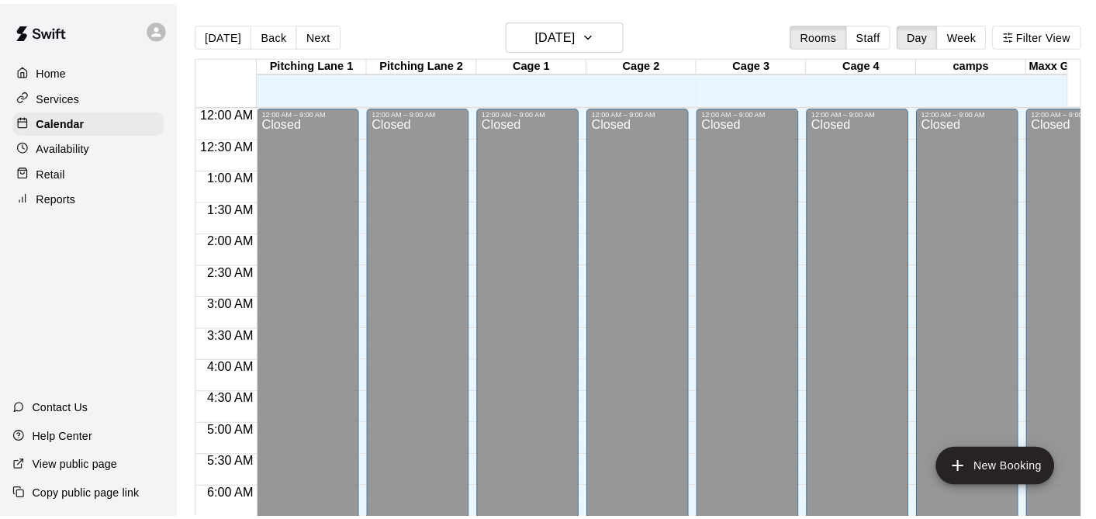
scroll to position [605, 0]
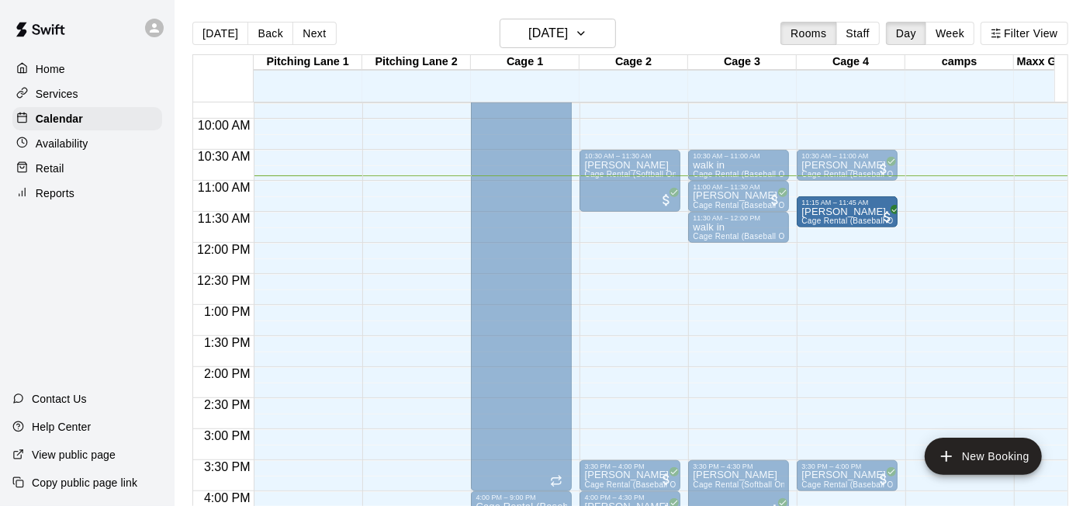
drag, startPoint x: 842, startPoint y: 200, endPoint x: 849, endPoint y: 220, distance: 21.3
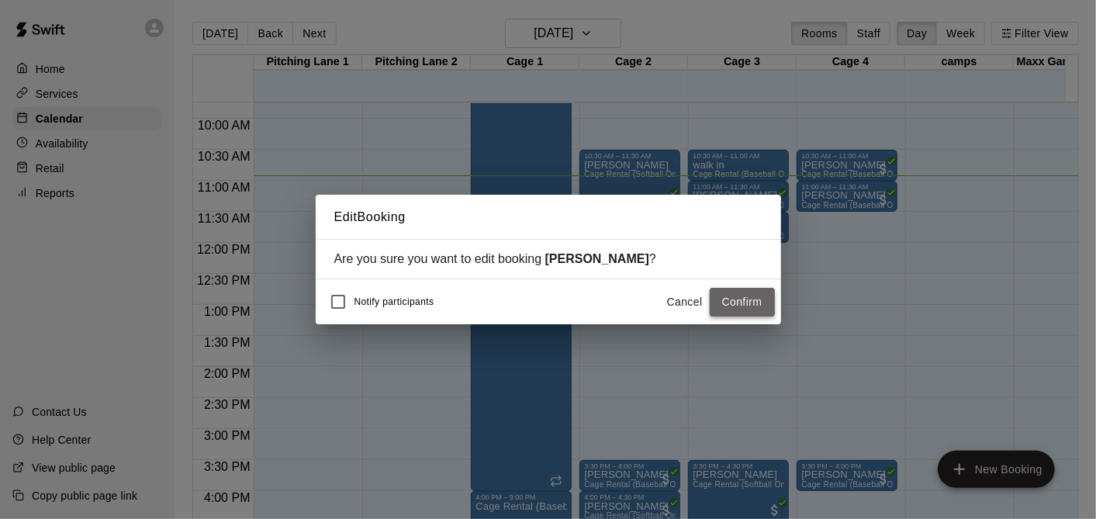
click at [749, 296] on button "Confirm" at bounding box center [742, 302] width 65 height 29
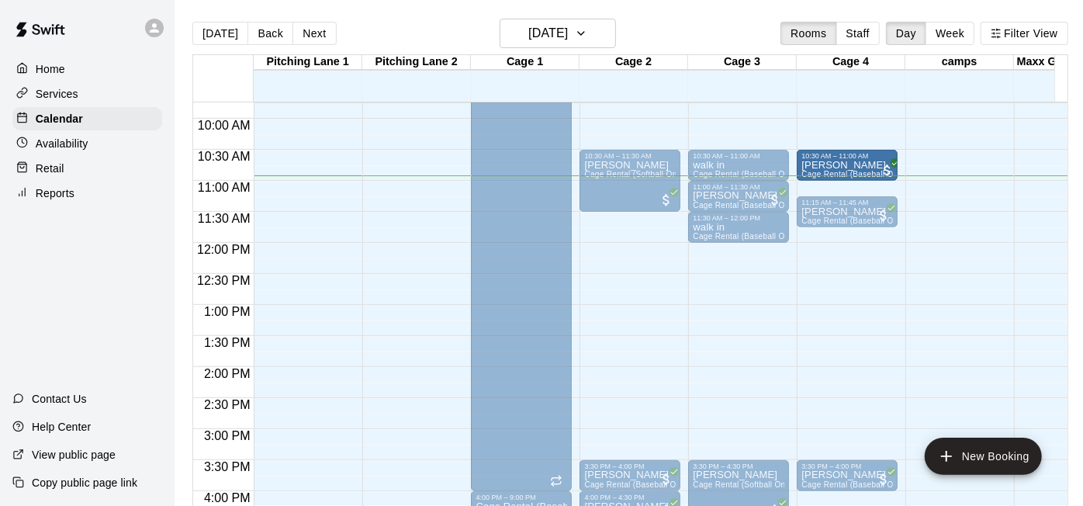
drag, startPoint x: 839, startPoint y: 168, endPoint x: 840, endPoint y: 178, distance: 10.1
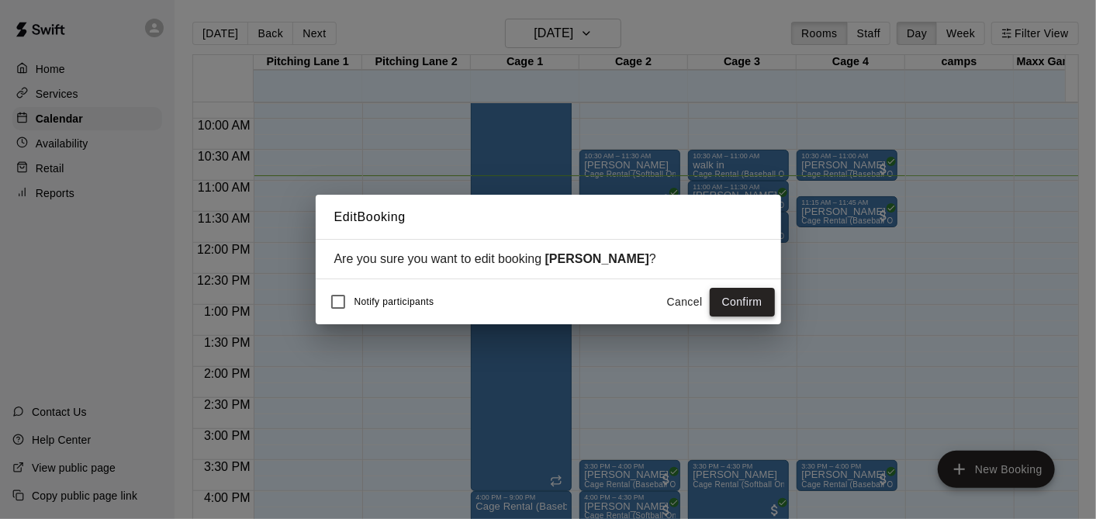
click at [718, 309] on button "Confirm" at bounding box center [742, 302] width 65 height 29
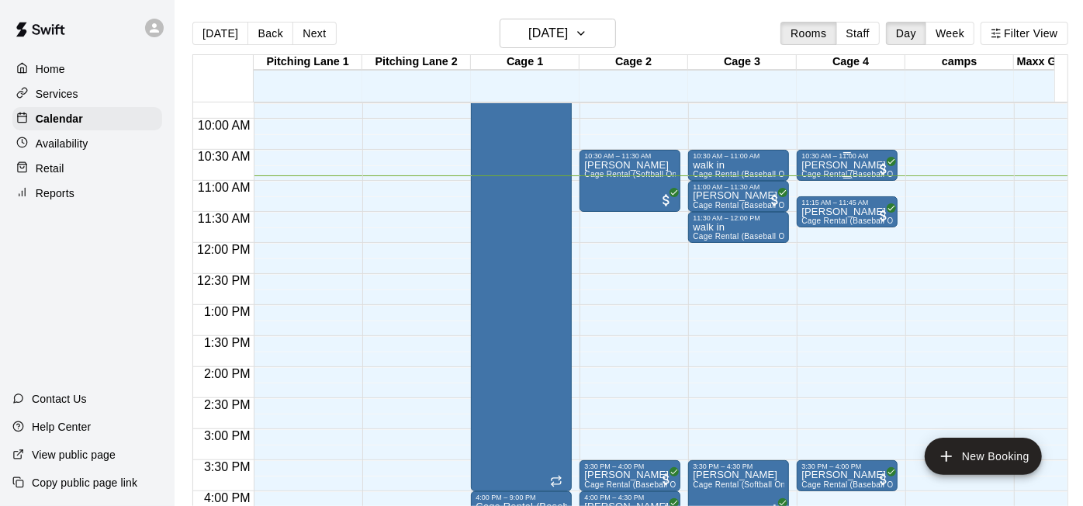
click at [856, 172] on span "Cage Rental (Baseball Only)" at bounding box center [853, 174] width 105 height 9
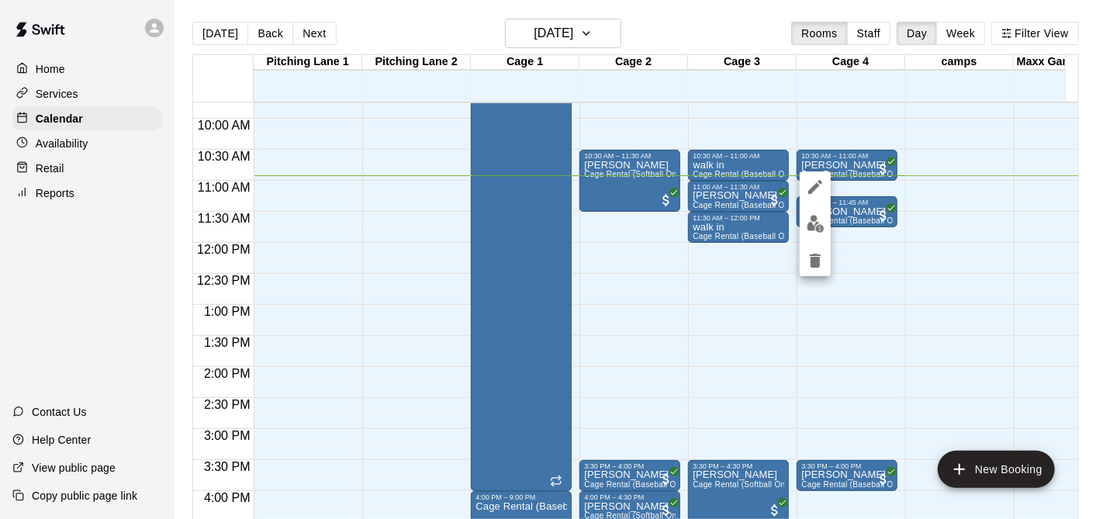
click at [813, 192] on icon "edit" at bounding box center [815, 187] width 14 height 14
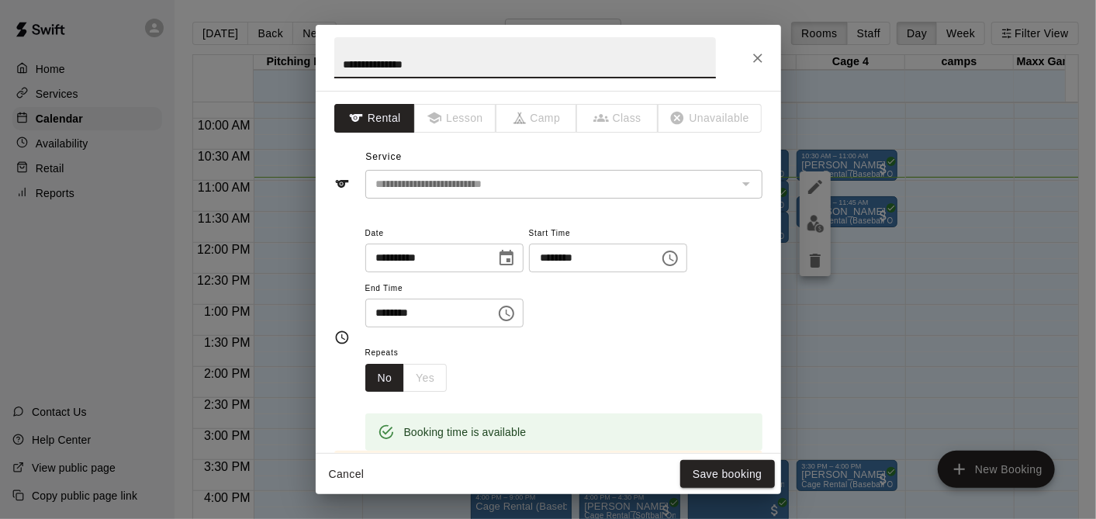
click at [680, 255] on icon "Choose time, selected time is 10:30 AM" at bounding box center [670, 258] width 19 height 19
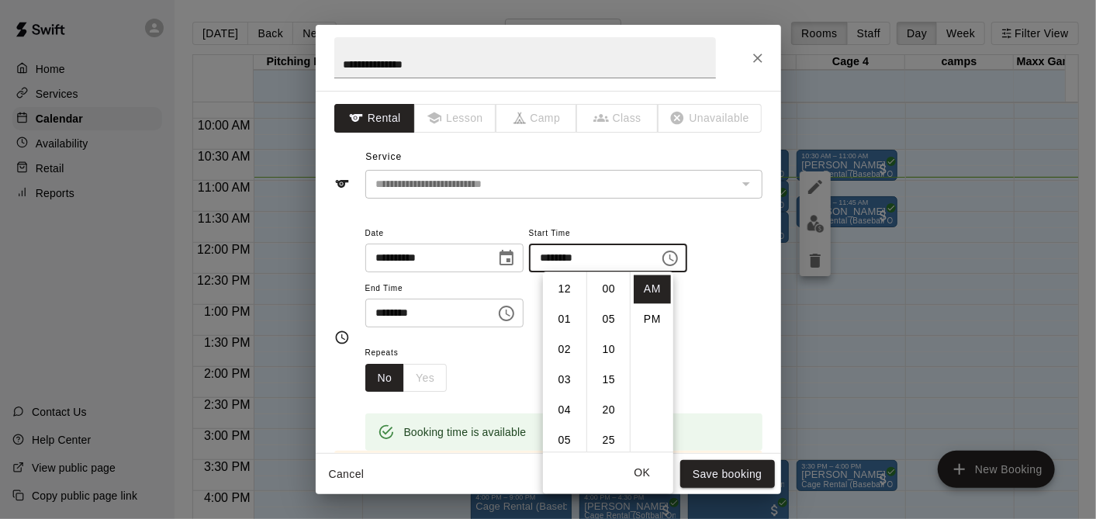
scroll to position [182, 0]
click at [598, 343] on li "40" at bounding box center [608, 349] width 37 height 29
type input "********"
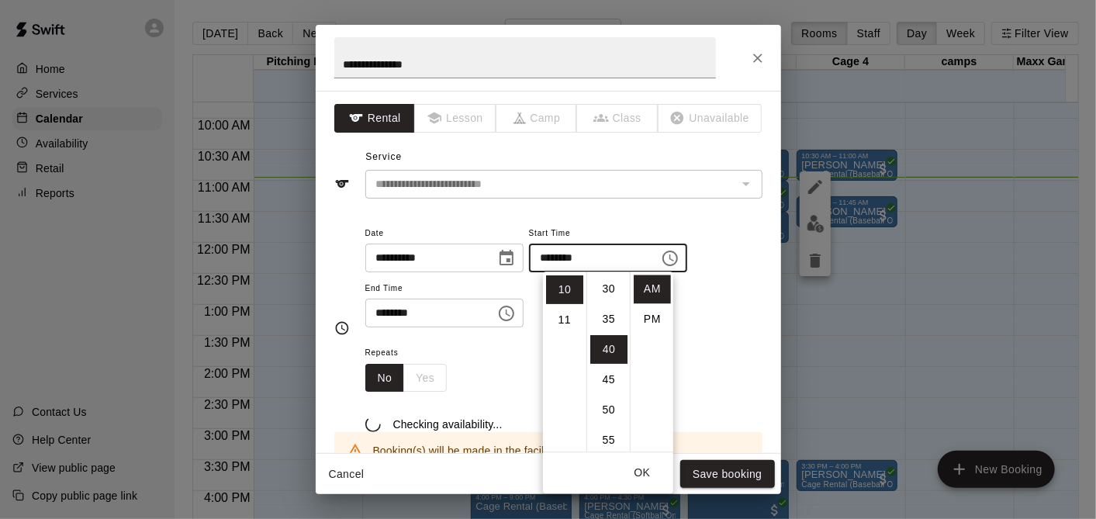
scroll to position [241, 0]
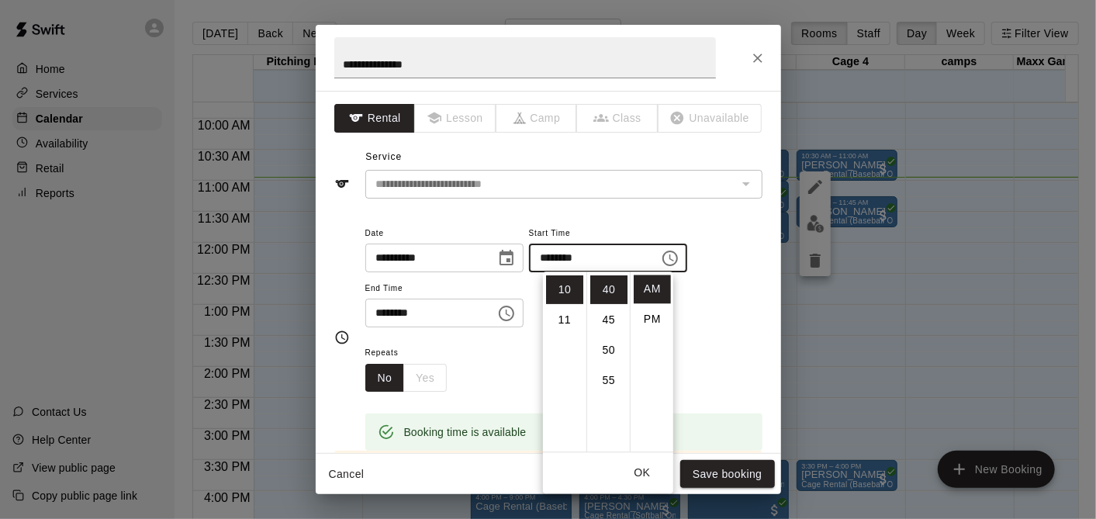
click at [516, 314] on icon "Choose time, selected time is 11:00 AM" at bounding box center [506, 313] width 19 height 19
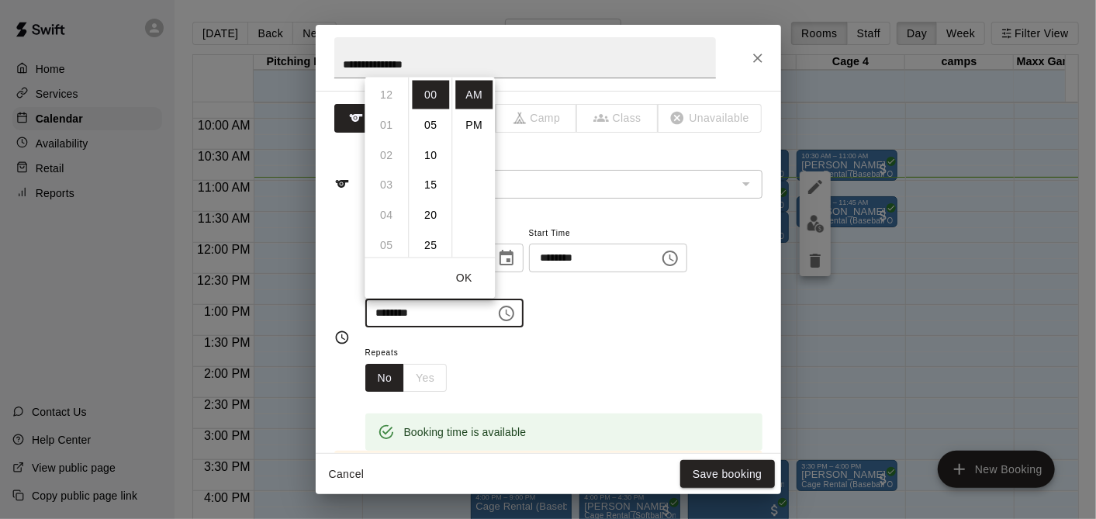
scroll to position [330, 0]
click at [421, 163] on li "10" at bounding box center [430, 154] width 37 height 29
type input "********"
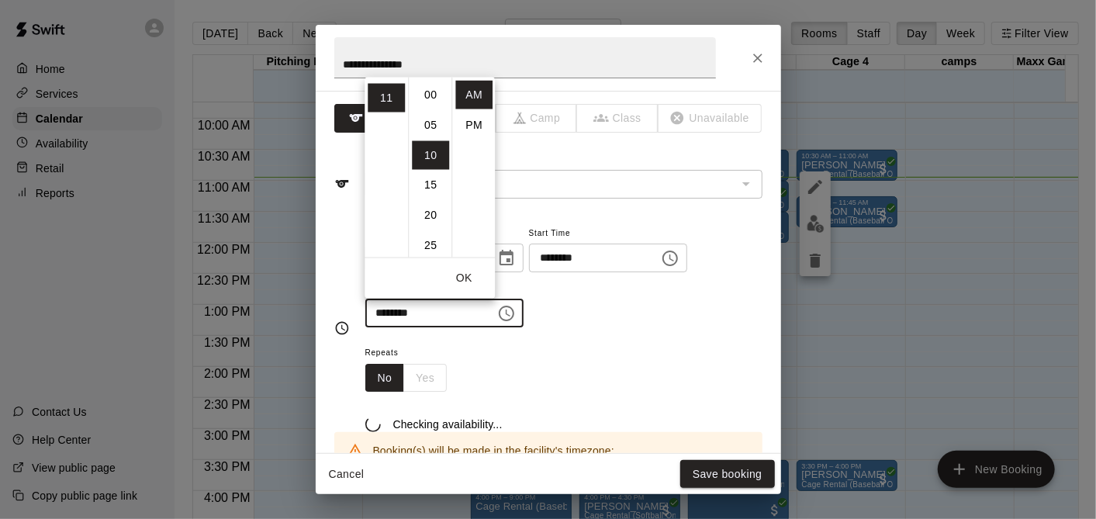
scroll to position [60, 0]
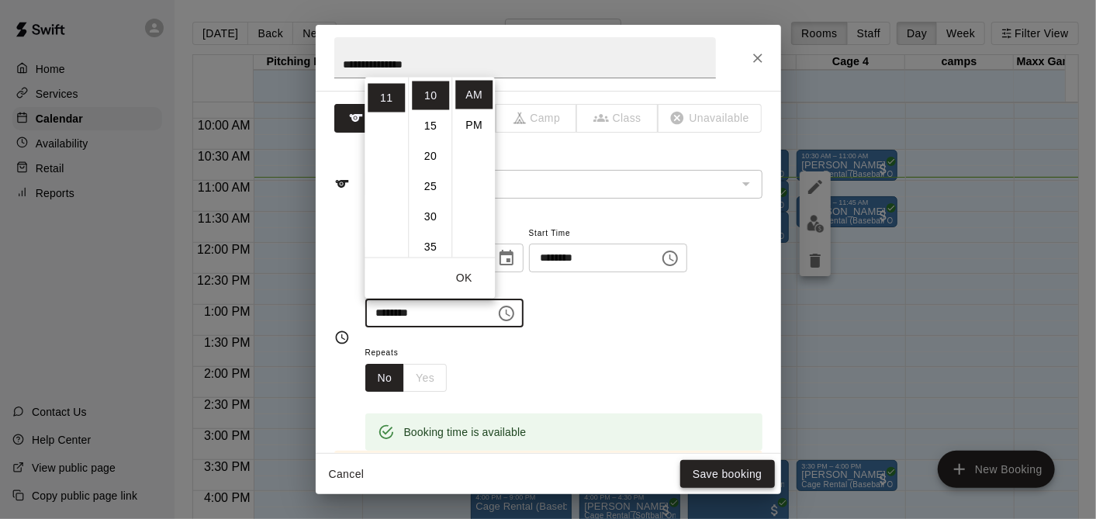
click at [703, 472] on button "Save booking" at bounding box center [727, 474] width 95 height 29
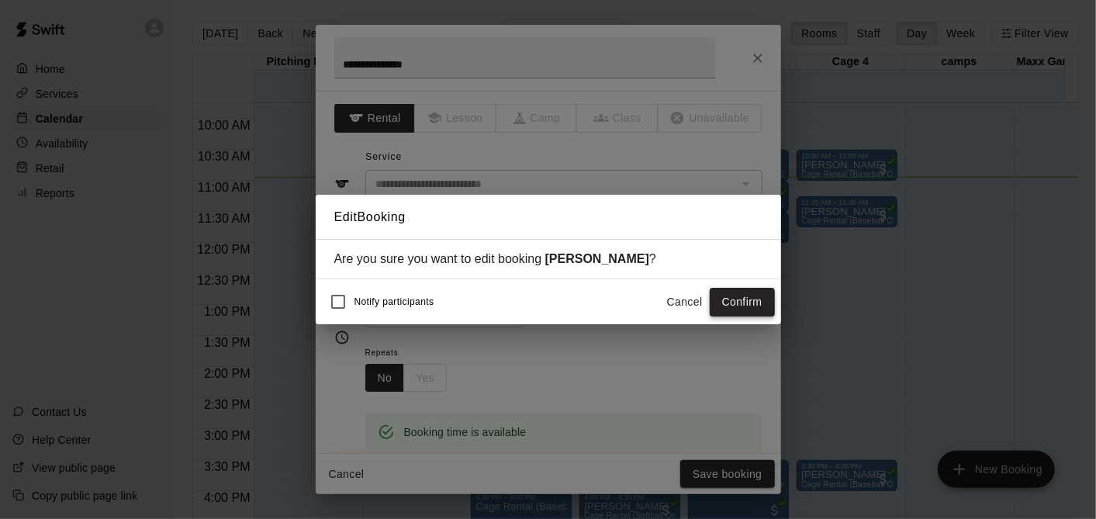
click at [758, 299] on button "Confirm" at bounding box center [742, 302] width 65 height 29
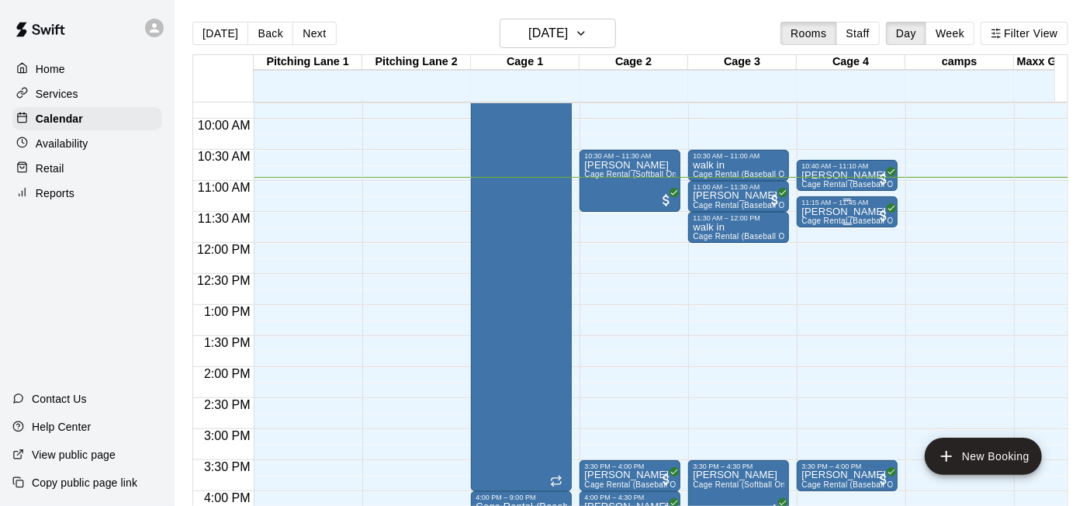
click at [849, 212] on p "[PERSON_NAME]" at bounding box center [847, 212] width 92 height 0
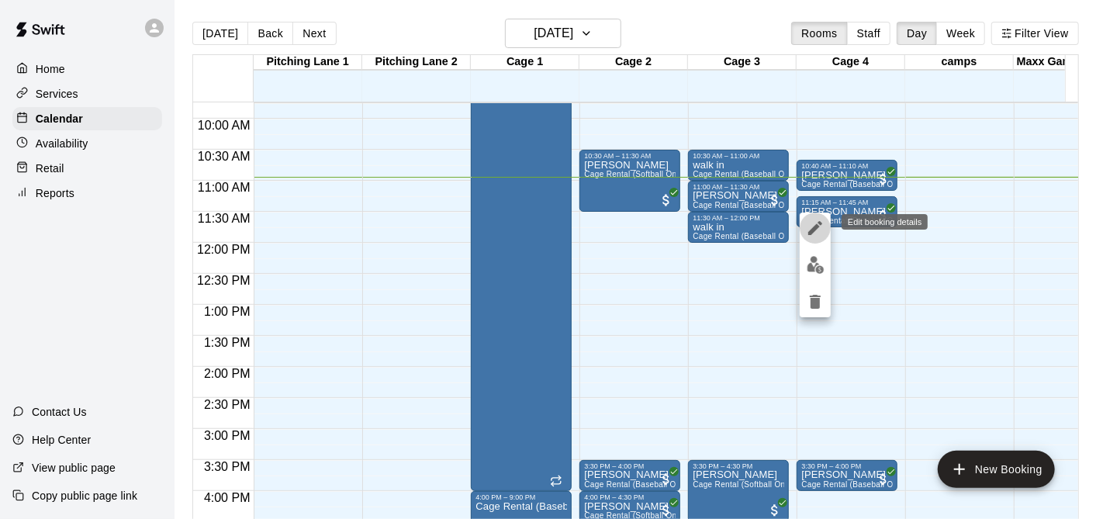
click at [810, 223] on icon "edit" at bounding box center [815, 228] width 19 height 19
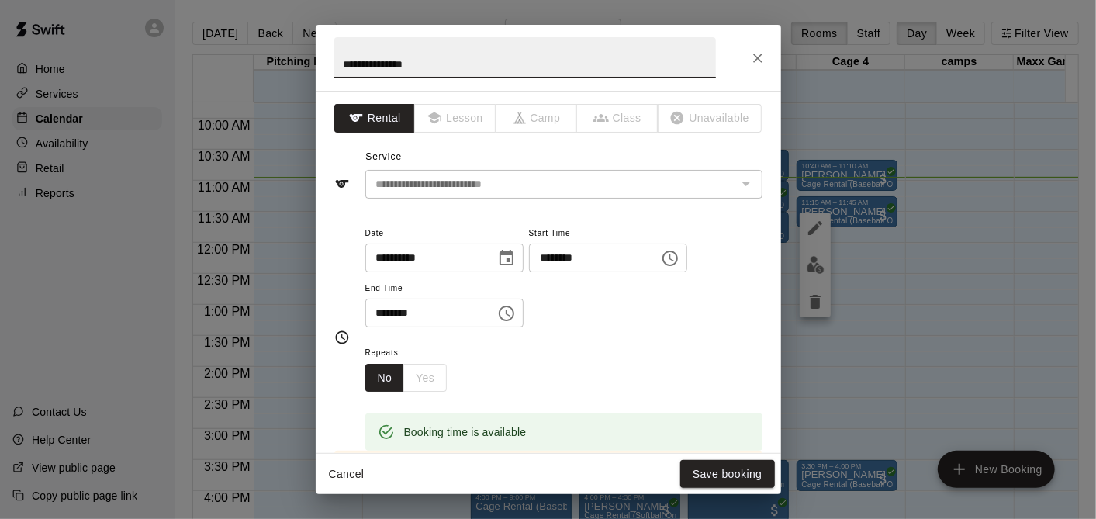
click at [680, 251] on icon "Choose time, selected time is 11:15 AM" at bounding box center [670, 258] width 19 height 19
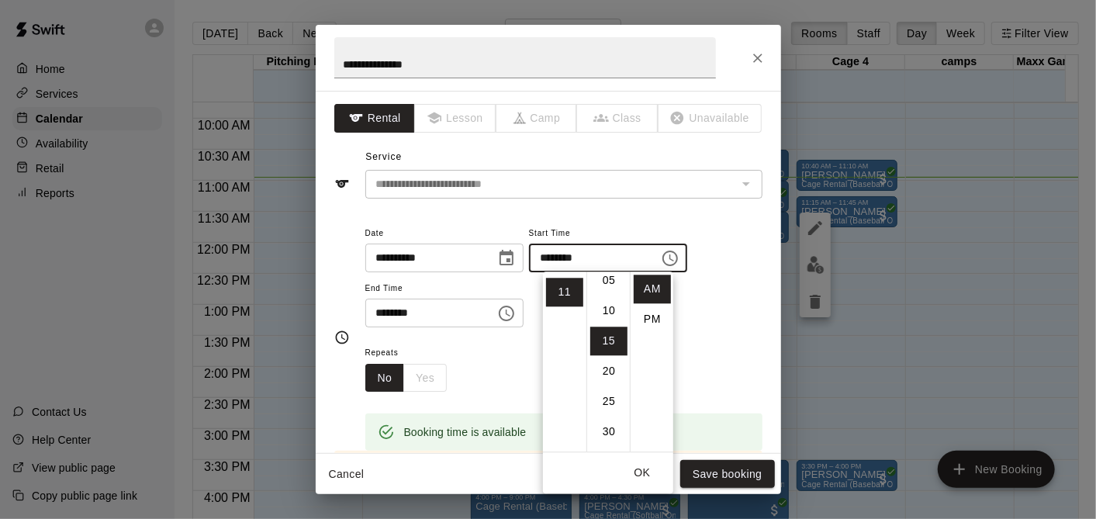
scroll to position [0, 0]
click at [600, 350] on li "10" at bounding box center [608, 349] width 37 height 29
type input "********"
click at [522, 318] on button "Choose time, selected time is 11:45 AM" at bounding box center [506, 313] width 31 height 31
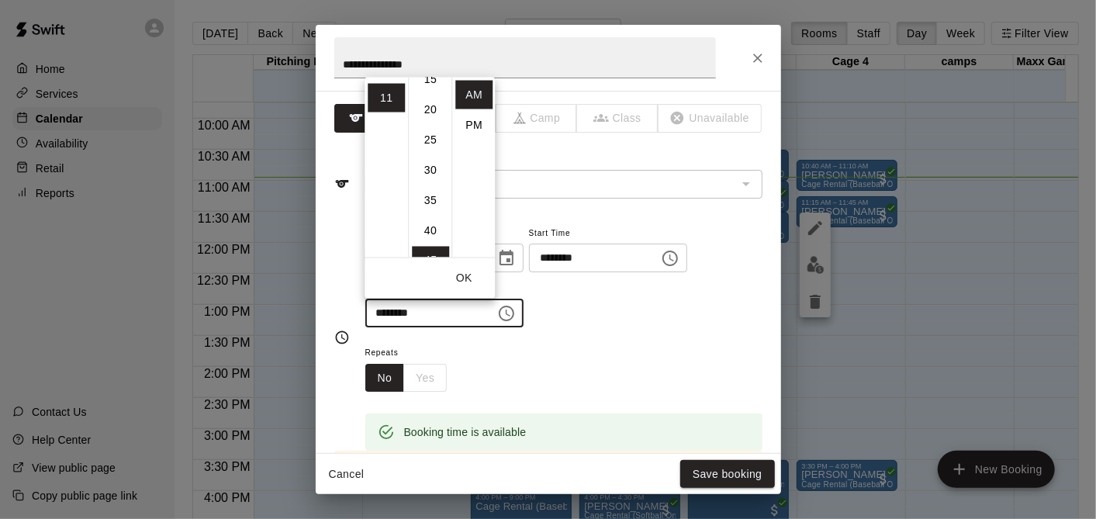
scroll to position [117, 0]
click at [430, 216] on li "40" at bounding box center [430, 219] width 37 height 29
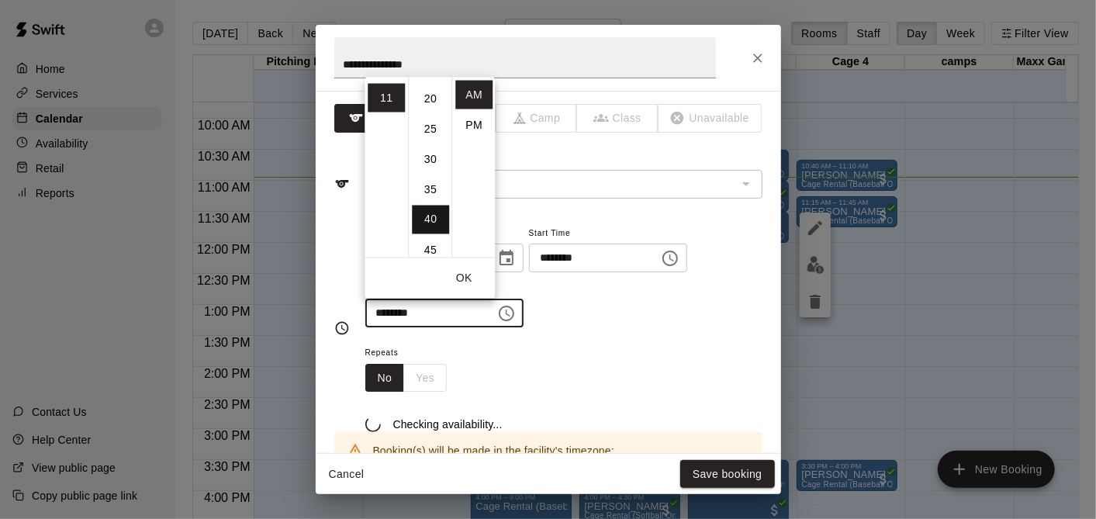
type input "********"
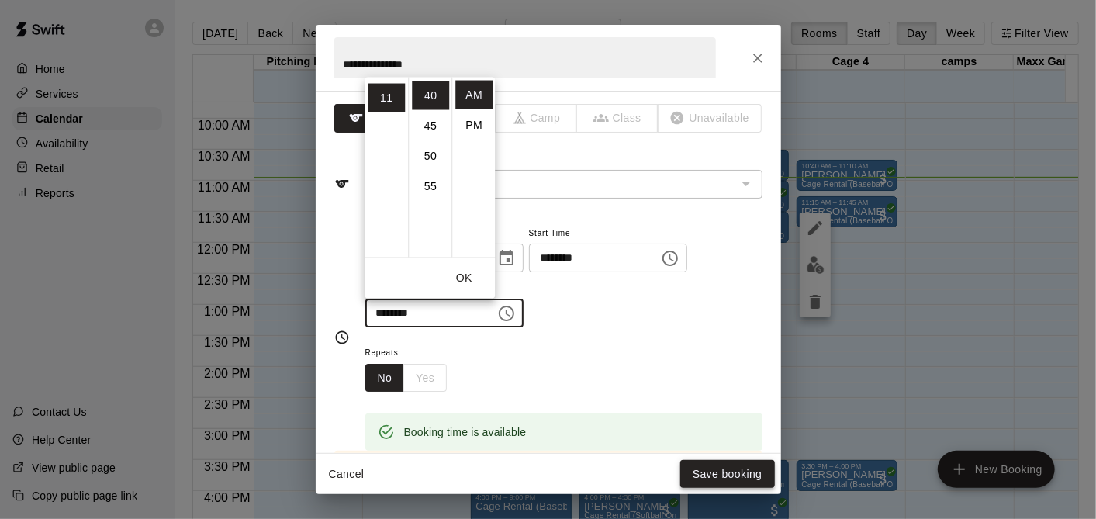
click at [735, 462] on button "Save booking" at bounding box center [727, 474] width 95 height 29
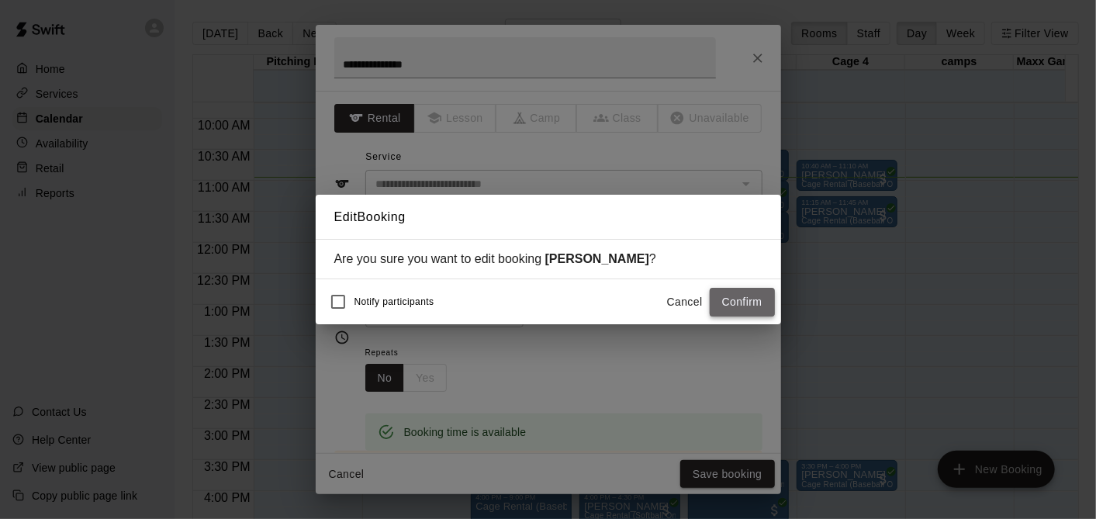
click at [752, 298] on button "Confirm" at bounding box center [742, 302] width 65 height 29
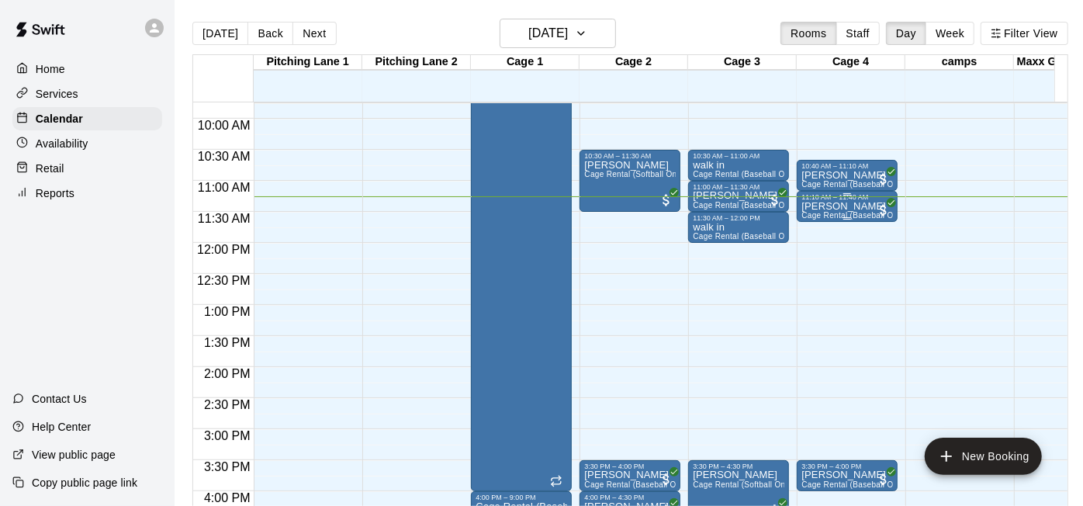
click at [835, 206] on p "[PERSON_NAME]" at bounding box center [847, 206] width 92 height 0
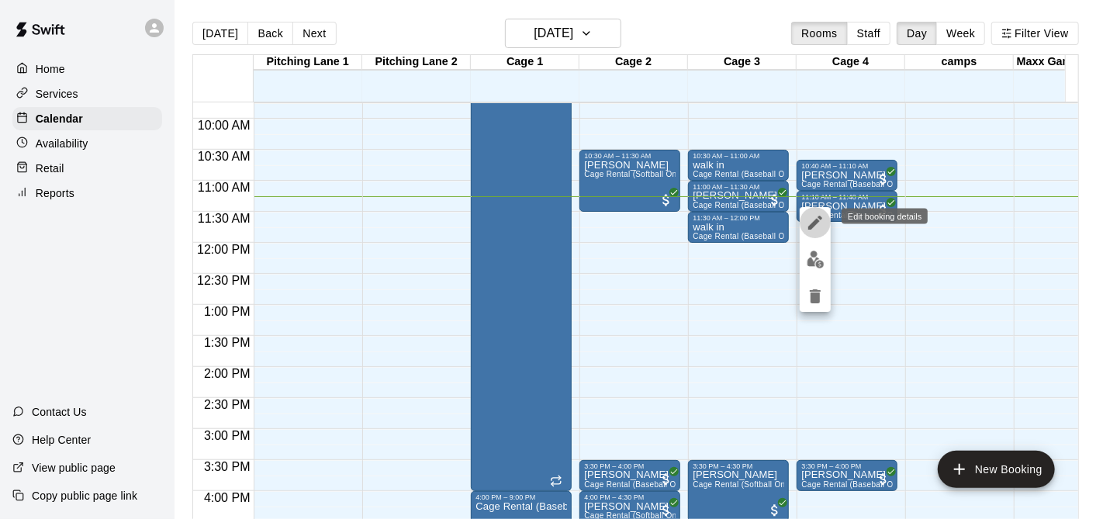
click at [803, 219] on button "edit" at bounding box center [815, 222] width 31 height 31
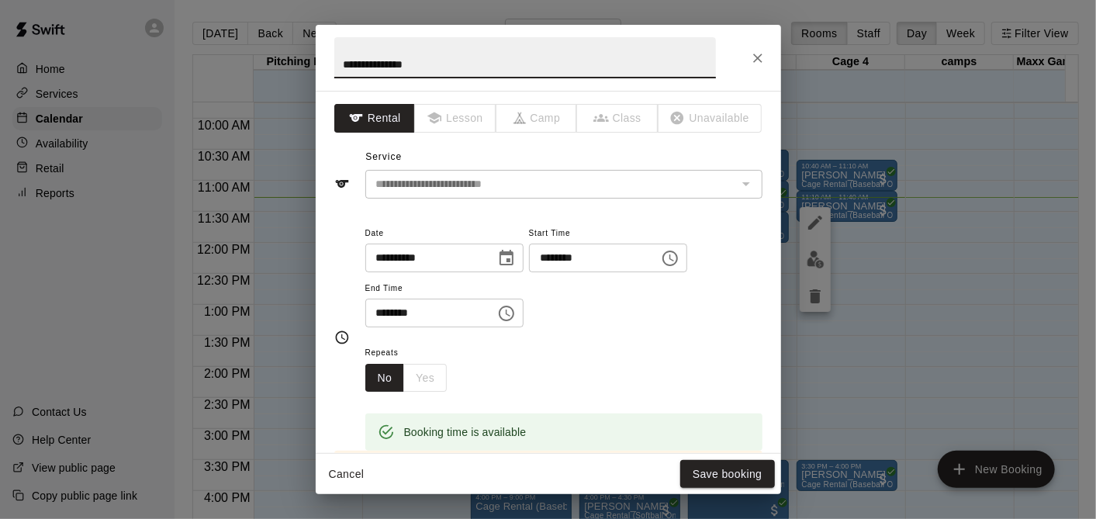
click at [926, 283] on div "**********" at bounding box center [548, 259] width 1096 height 519
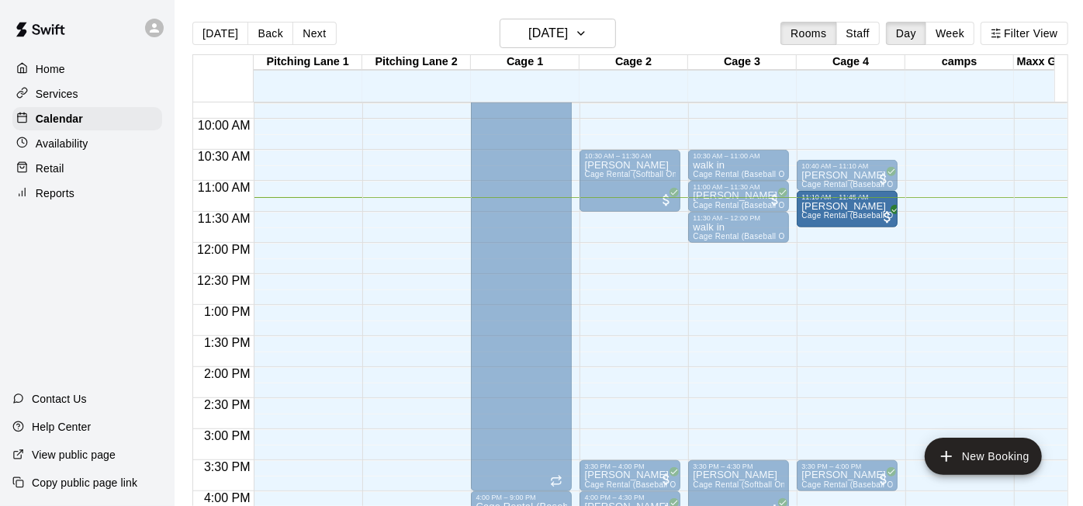
drag, startPoint x: 862, startPoint y: 218, endPoint x: 858, endPoint y: 234, distance: 16.7
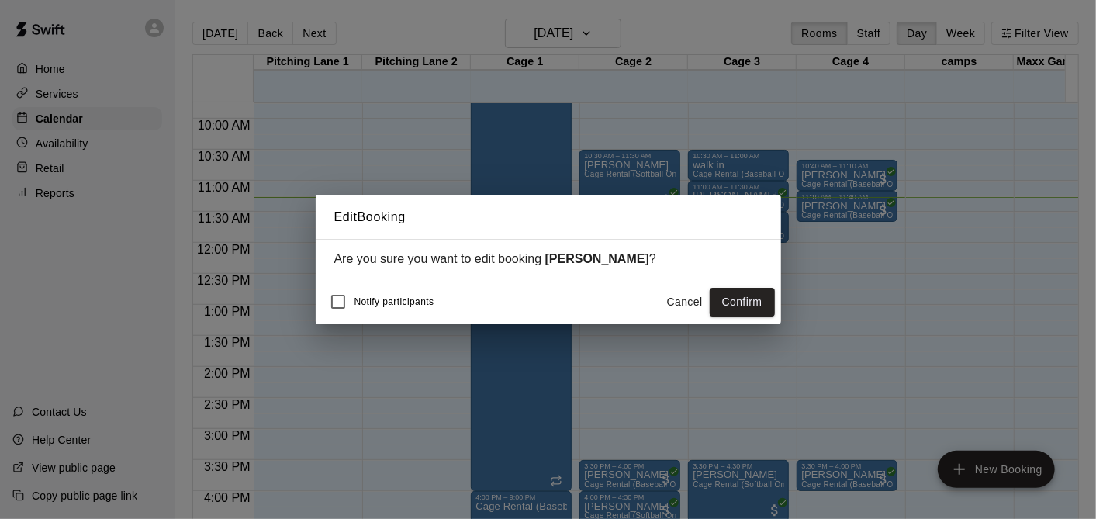
click at [747, 301] on button "Confirm" at bounding box center [742, 302] width 65 height 29
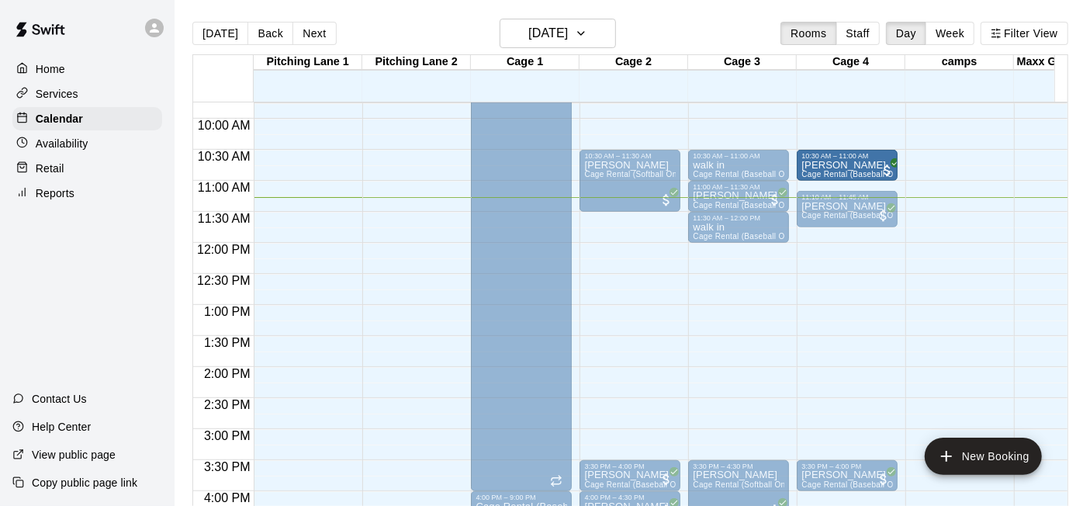
drag, startPoint x: 844, startPoint y: 177, endPoint x: 844, endPoint y: 167, distance: 10.1
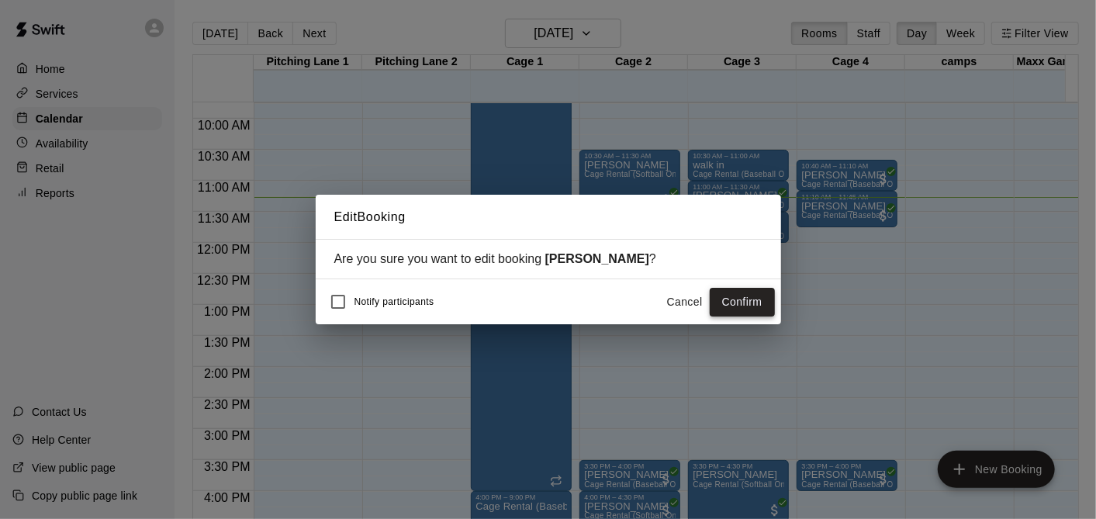
click at [738, 297] on button "Confirm" at bounding box center [742, 302] width 65 height 29
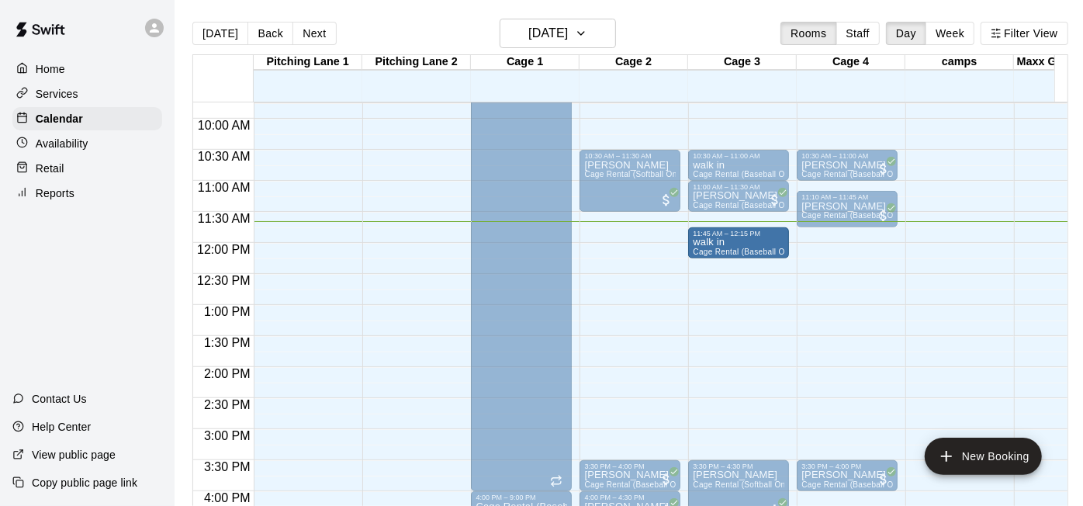
drag, startPoint x: 748, startPoint y: 225, endPoint x: 747, endPoint y: 242, distance: 17.1
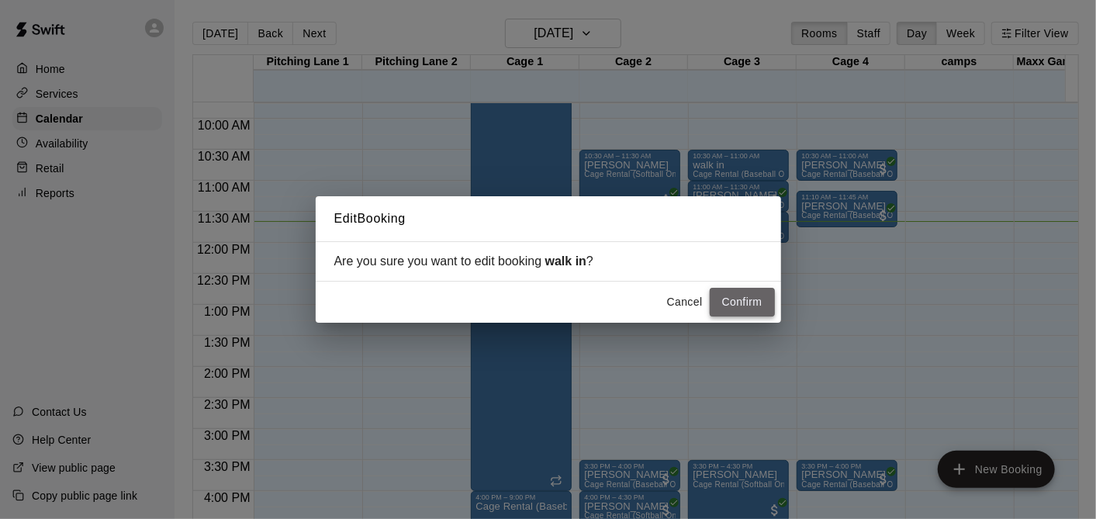
click at [753, 306] on button "Confirm" at bounding box center [742, 302] width 65 height 29
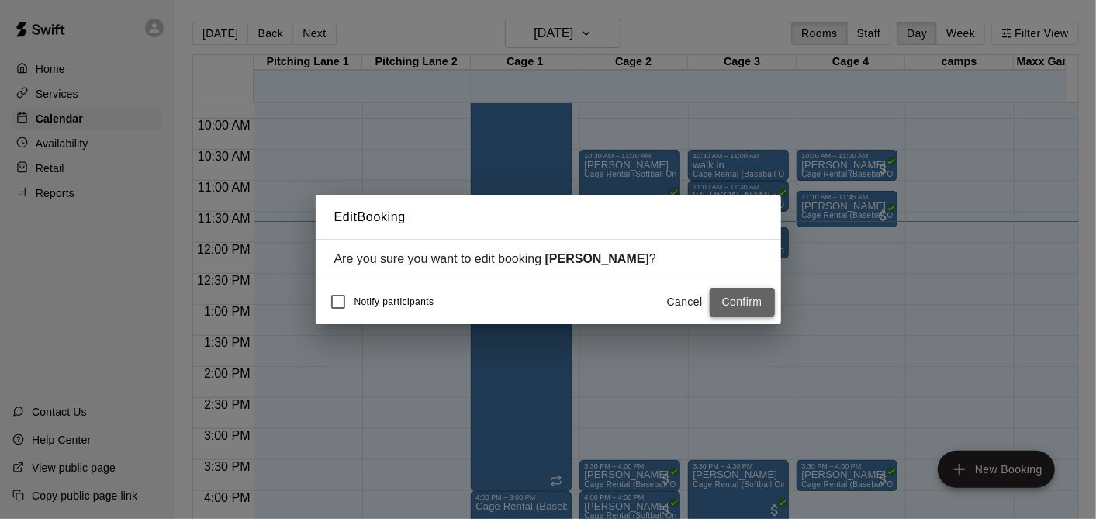
click at [746, 305] on button "Confirm" at bounding box center [742, 302] width 65 height 29
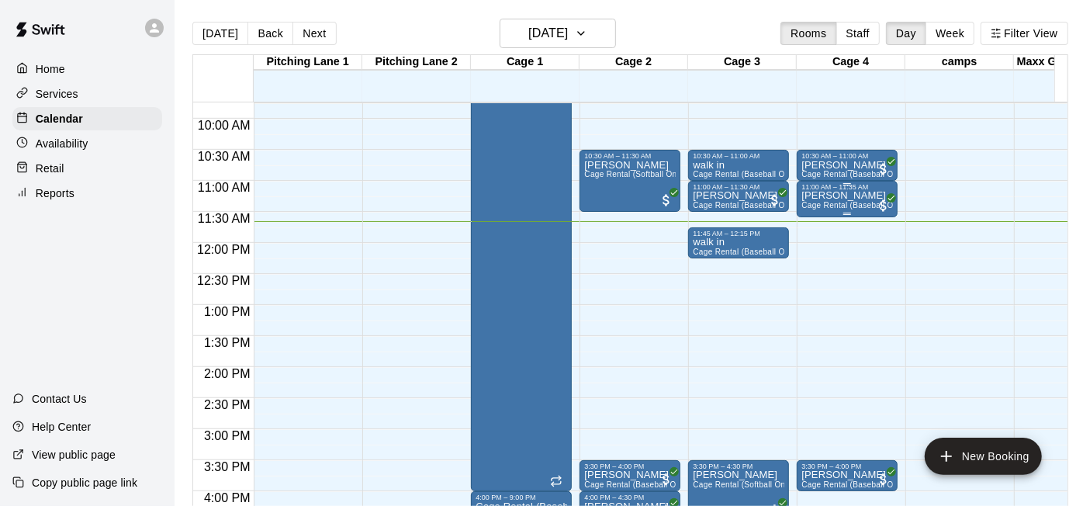
click at [857, 188] on div "11:00 AM – 11:35 AM" at bounding box center [847, 187] width 92 height 8
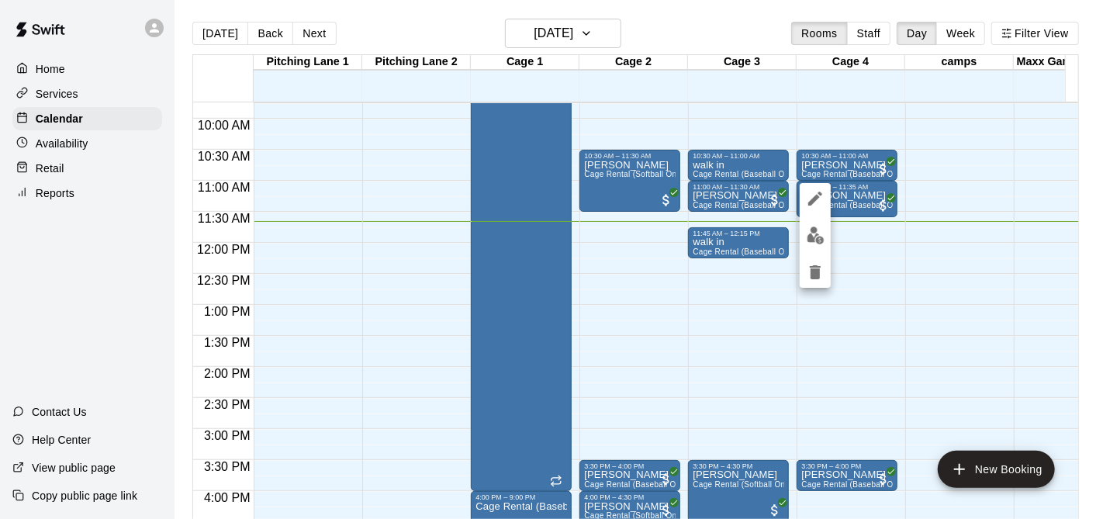
click at [820, 202] on icon "edit" at bounding box center [815, 198] width 19 height 19
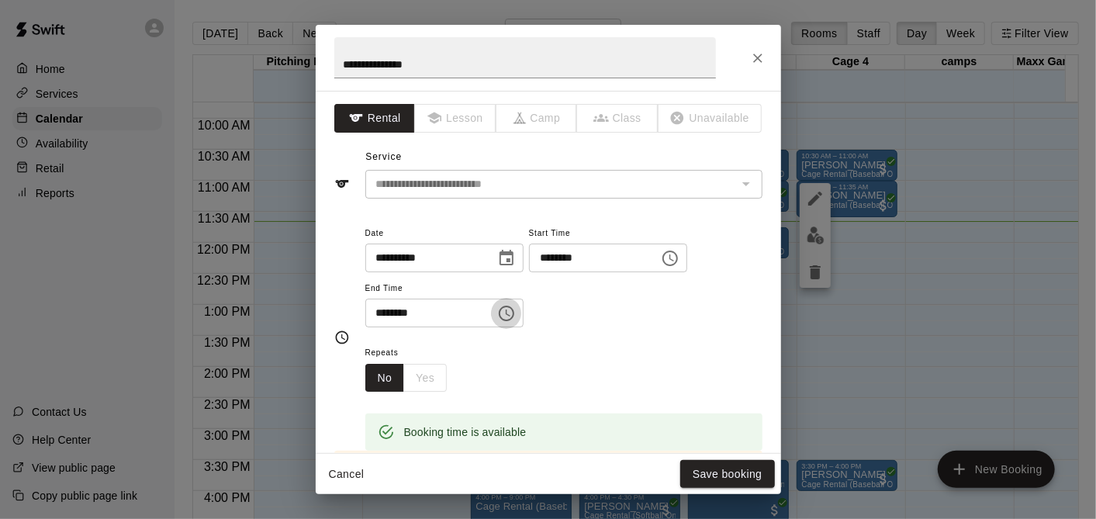
click at [510, 314] on icon "Choose time, selected time is 11:35 AM" at bounding box center [508, 313] width 5 height 7
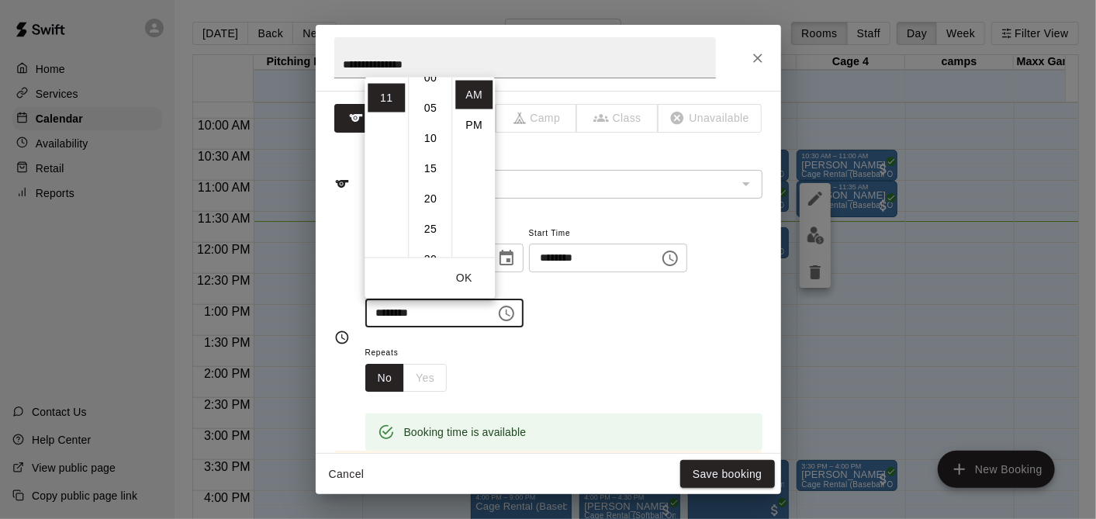
scroll to position [34, 0]
click at [426, 241] on li "30" at bounding box center [430, 241] width 37 height 29
type input "********"
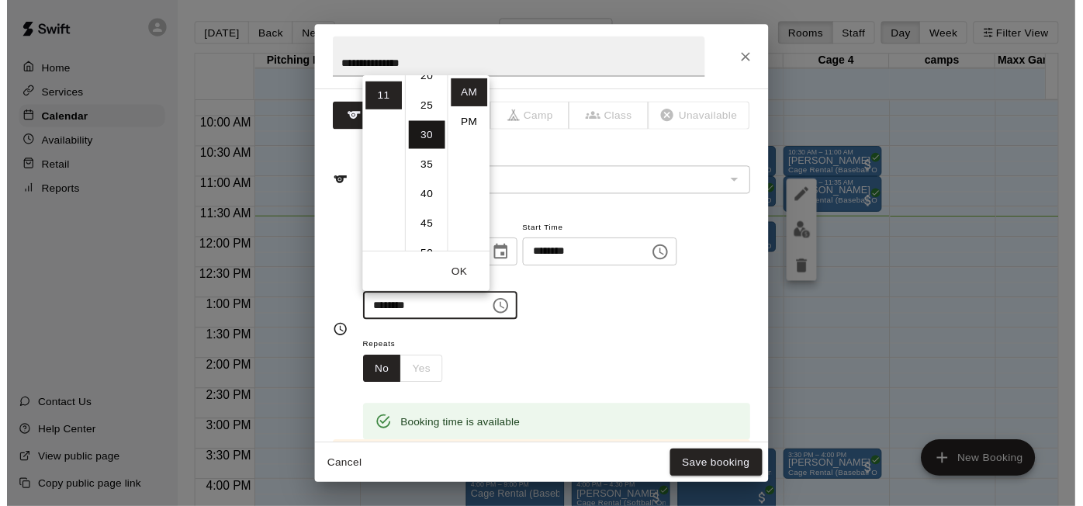
scroll to position [182, 0]
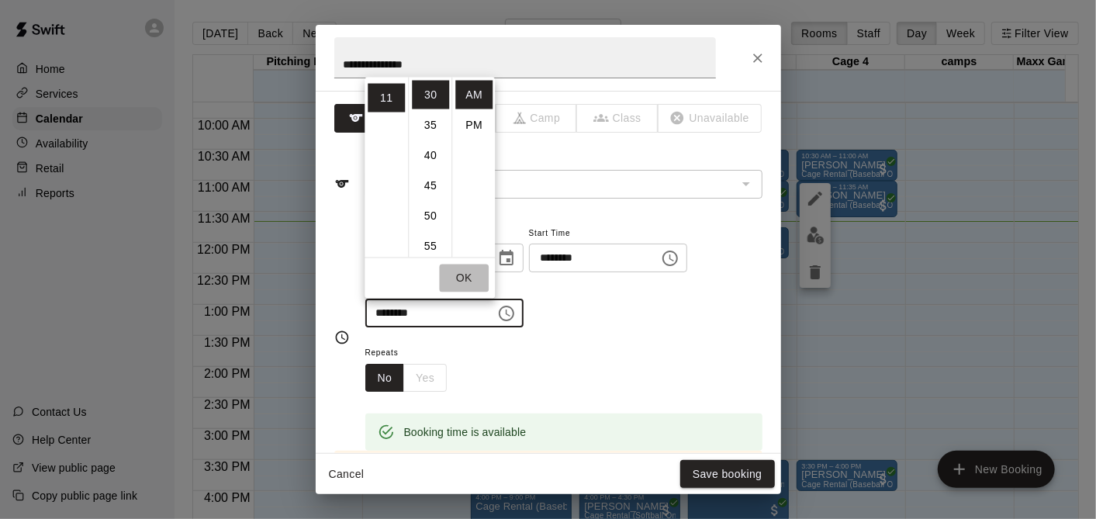
click at [483, 272] on button "OK" at bounding box center [464, 278] width 50 height 29
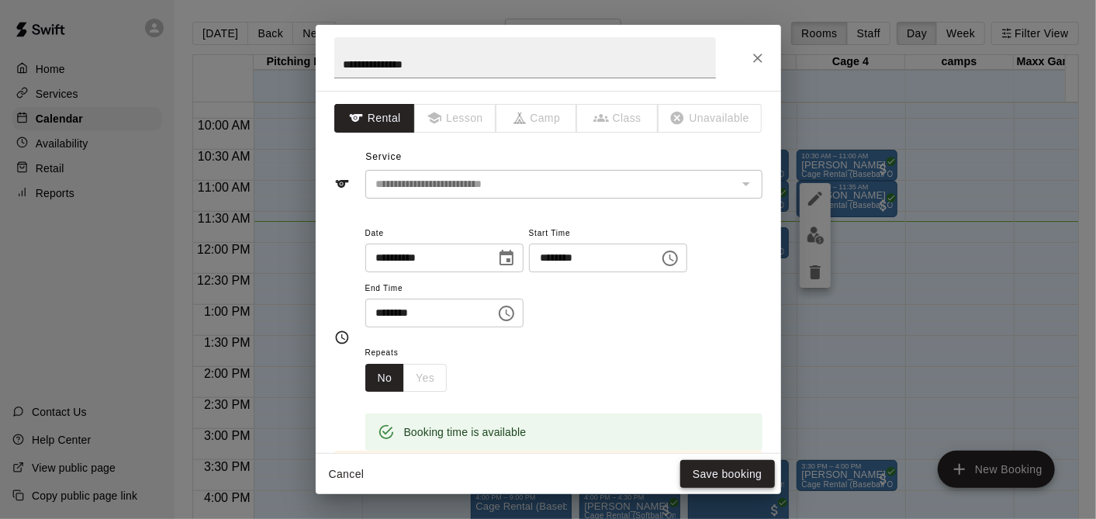
click at [714, 474] on button "Save booking" at bounding box center [727, 474] width 95 height 29
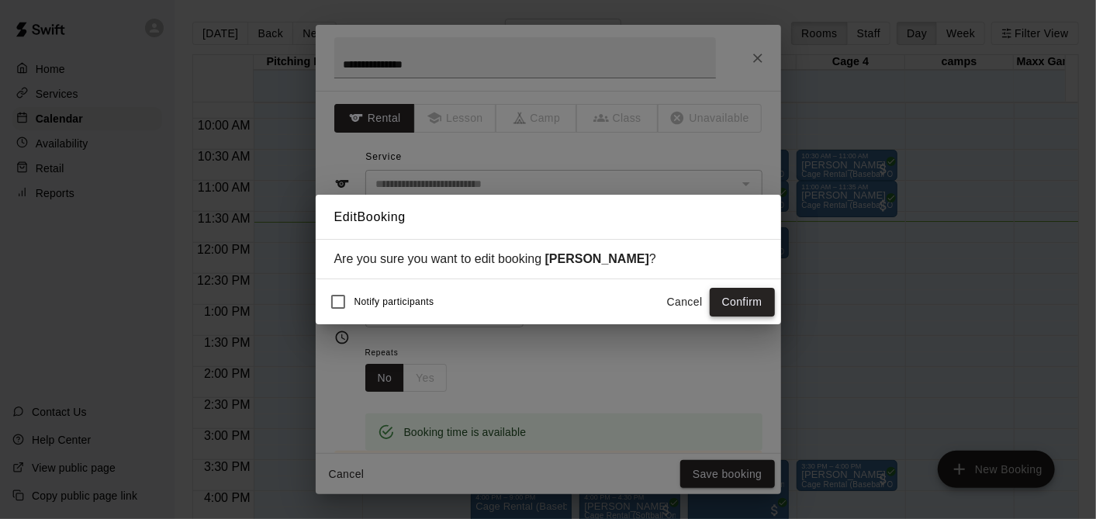
click at [749, 306] on button "Confirm" at bounding box center [742, 302] width 65 height 29
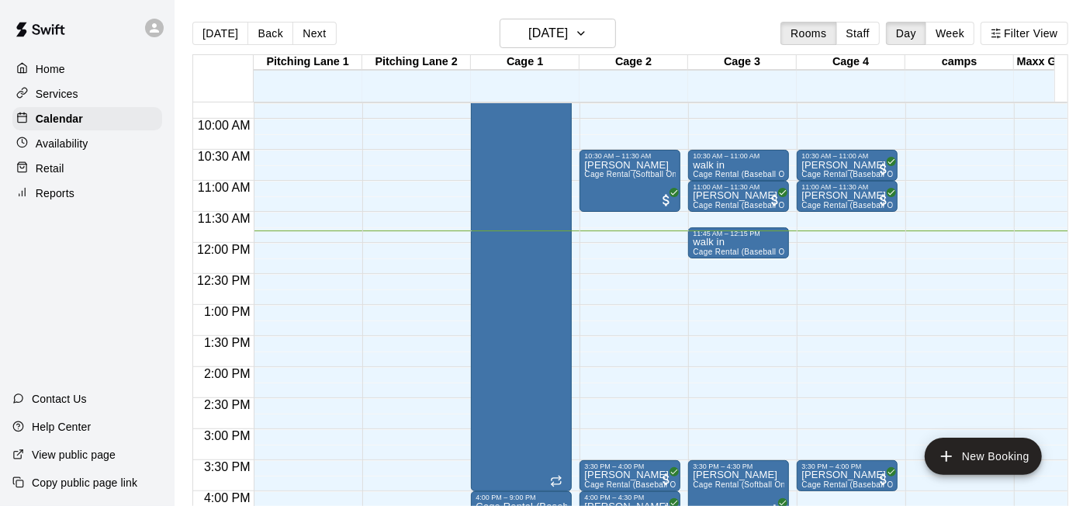
drag, startPoint x: 749, startPoint y: 307, endPoint x: 19, endPoint y: 288, distance: 730.2
click at [19, 288] on div "Home Services Calendar Availability Retail Reports Contact Us Help Center View …" at bounding box center [87, 253] width 175 height 506
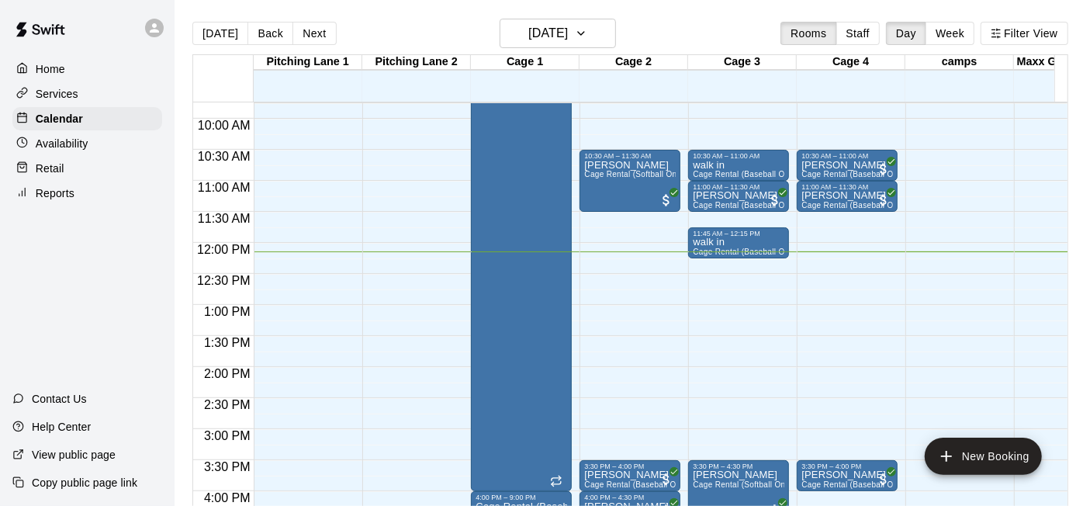
drag, startPoint x: 19, startPoint y: 288, endPoint x: 8, endPoint y: 311, distance: 25.7
click at [8, 311] on div "Home Services Calendar Availability Retail Reports Contact Us Help Center View …" at bounding box center [87, 253] width 175 height 506
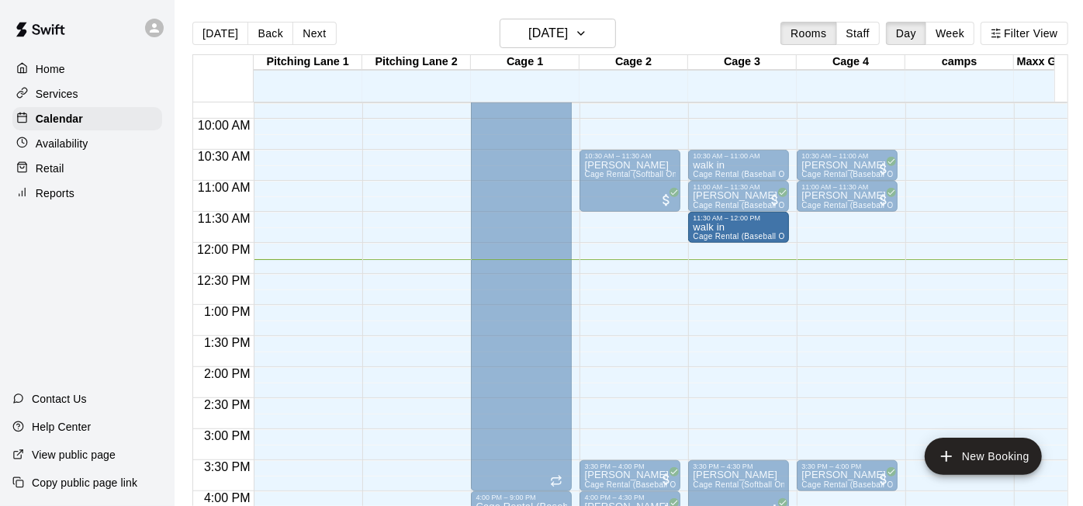
drag, startPoint x: 710, startPoint y: 244, endPoint x: 708, endPoint y: 233, distance: 11.0
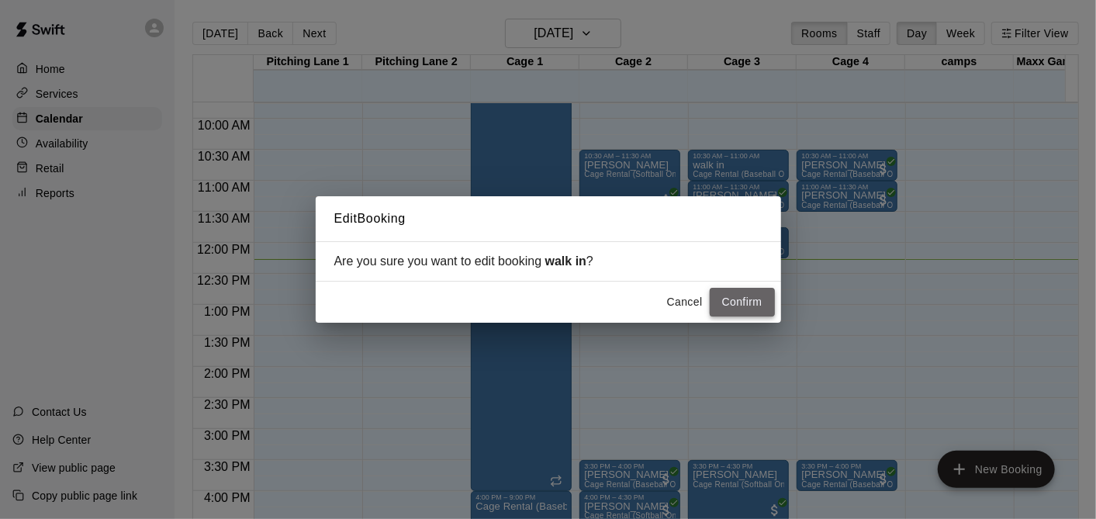
click at [740, 306] on button "Confirm" at bounding box center [742, 302] width 65 height 29
